Goal: Task Accomplishment & Management: Complete application form

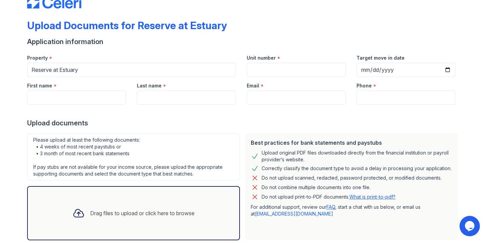
scroll to position [20, 0]
click at [256, 68] on input "Unit number" at bounding box center [296, 69] width 99 height 14
type input "4513"
click at [449, 71] on input "Target move in date" at bounding box center [405, 69] width 99 height 14
type input "[DATE]"
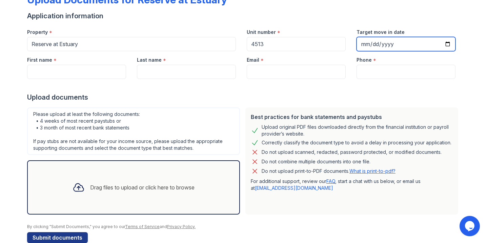
scroll to position [45, 0]
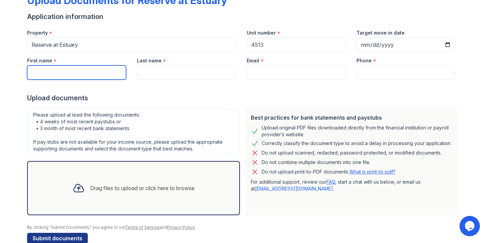
click at [98, 72] on input "First name" at bounding box center [76, 72] width 99 height 14
type input "Ho Yee"
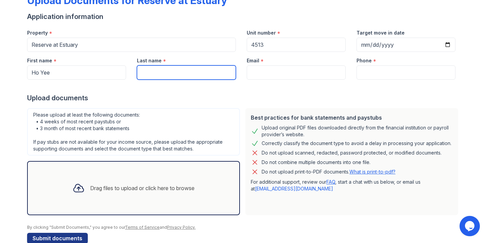
click at [168, 67] on input "Last name" at bounding box center [186, 72] width 99 height 14
type input "[PERSON_NAME]"
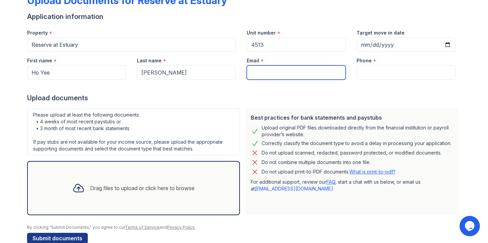
click at [271, 75] on input "Email" at bounding box center [296, 72] width 99 height 14
type input "[EMAIL_ADDRESS][DOMAIN_NAME]"
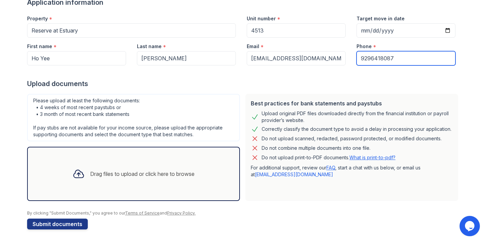
scroll to position [0, 0]
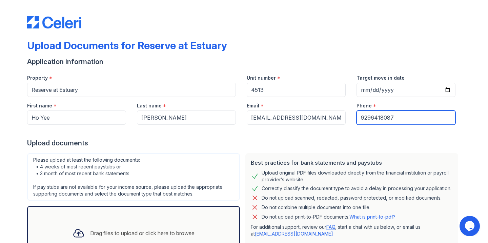
type input "9296418087"
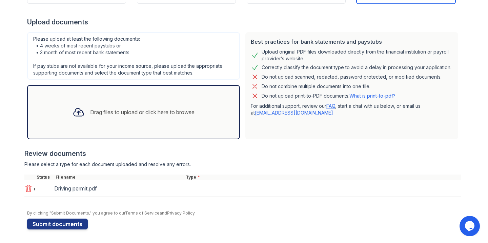
scroll to position [120, 0]
